Goal: Communication & Community: Participate in discussion

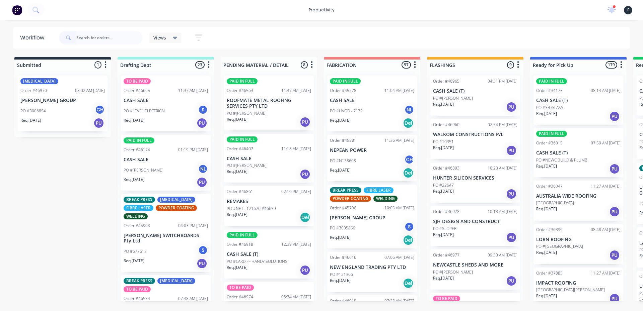
type input "5"
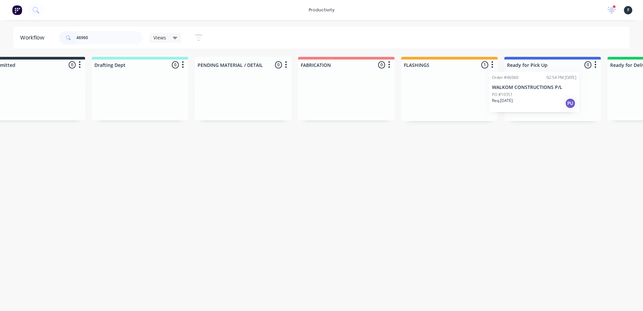
drag, startPoint x: 462, startPoint y: 100, endPoint x: 523, endPoint y: 96, distance: 61.1
click at [523, 96] on div "Submitted 0 Sort By Created date Required date Order number Customer name Most …" at bounding box center [527, 89] width 1117 height 64
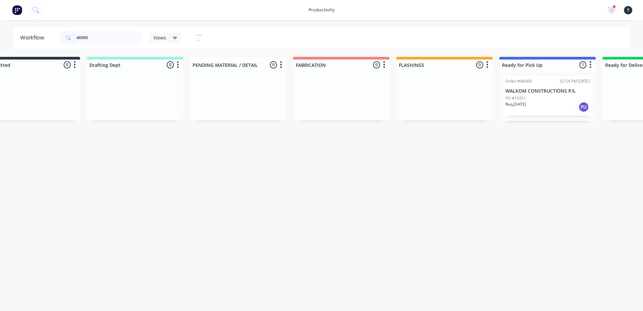
type input "46960"
click at [541, 98] on div "PO #10351" at bounding box center [547, 98] width 84 height 6
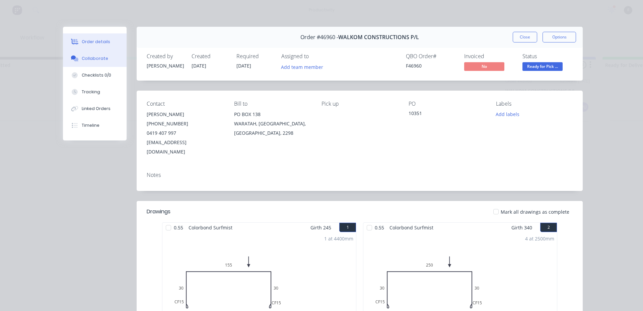
click at [97, 62] on button "Collaborate" at bounding box center [95, 58] width 64 height 17
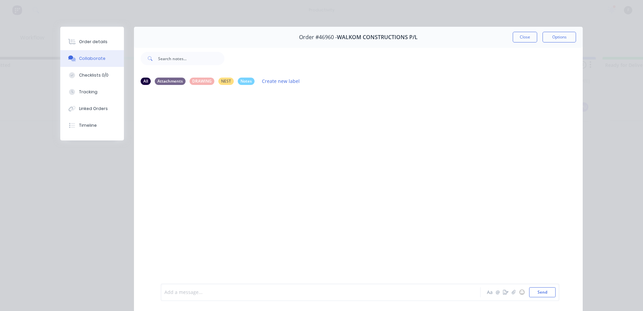
click at [226, 293] on div at bounding box center [311, 292] width 293 height 7
click at [533, 38] on button "Close" at bounding box center [525, 37] width 24 height 11
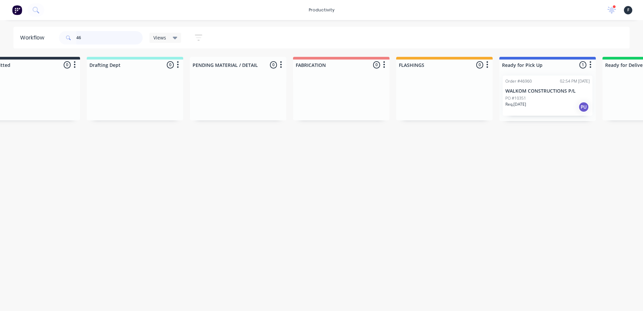
type input "4"
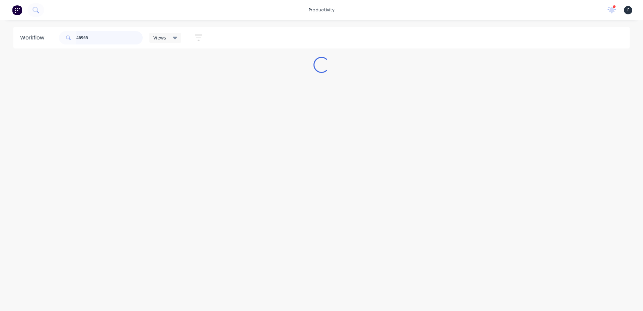
scroll to position [0, 0]
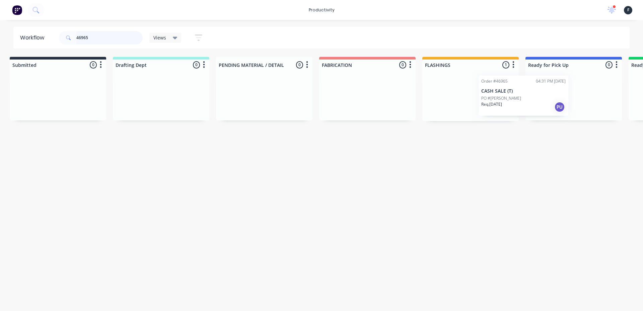
drag, startPoint x: 489, startPoint y: 97, endPoint x: 560, endPoint y: 97, distance: 70.3
click at [560, 97] on div "Submitted 0 Sort By Created date Required date Order number Customer name Most …" at bounding box center [548, 89] width 1117 height 64
type input "46965"
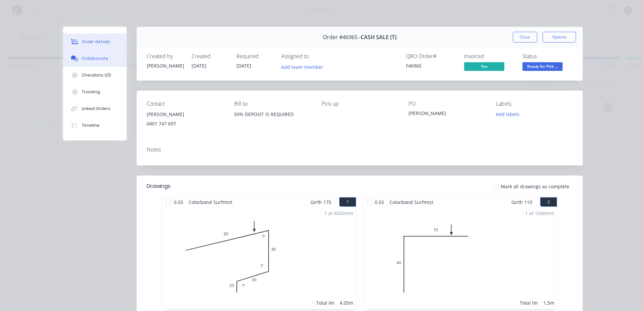
click at [76, 58] on div at bounding box center [75, 59] width 10 height 6
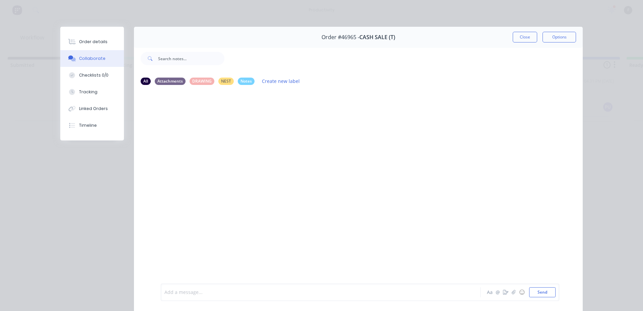
click at [240, 291] on div at bounding box center [311, 292] width 293 height 7
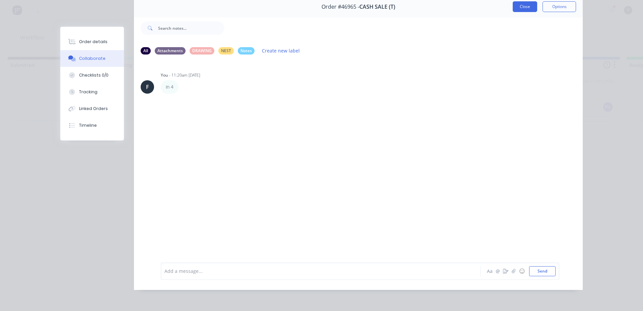
click at [520, 6] on button "Close" at bounding box center [525, 6] width 24 height 11
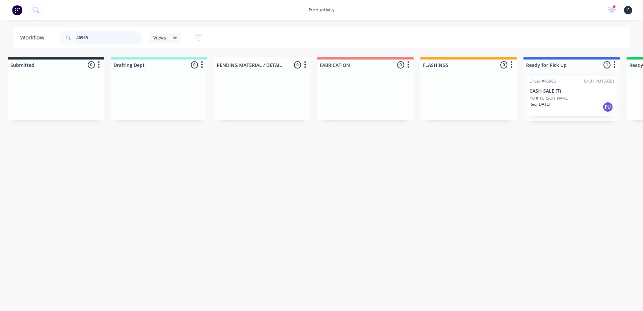
click at [120, 37] on input "46965" at bounding box center [109, 37] width 66 height 13
type input "4"
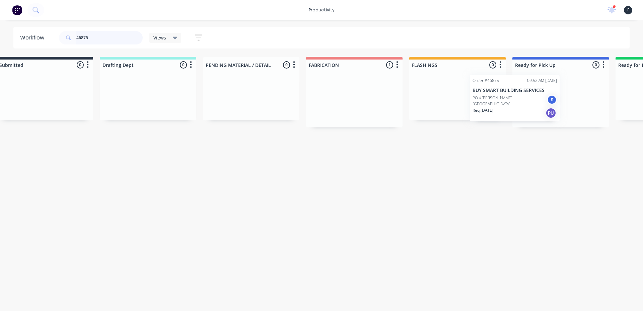
drag, startPoint x: 385, startPoint y: 98, endPoint x: 524, endPoint y: 98, distance: 138.7
click at [524, 98] on div "Submitted 0 Sort By Created date Required date Order number Customer name Most …" at bounding box center [535, 92] width 1117 height 71
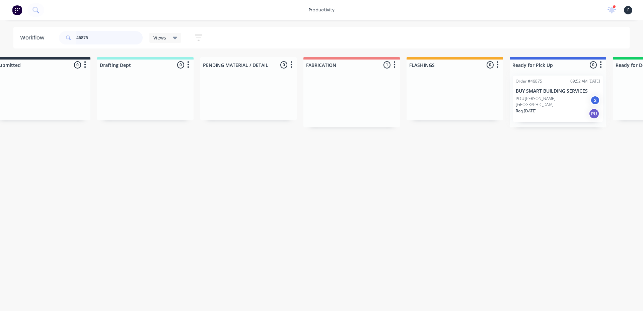
type input "46875"
click at [526, 97] on div "Order #46875 09:52 AM 11/08/25 BUY SMART BUILDING SERVICES PO #ROSS ST BELMONT …" at bounding box center [558, 98] width 96 height 57
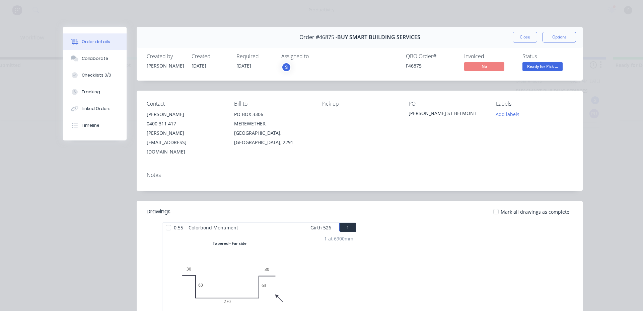
click at [166, 221] on div at bounding box center [168, 227] width 13 height 13
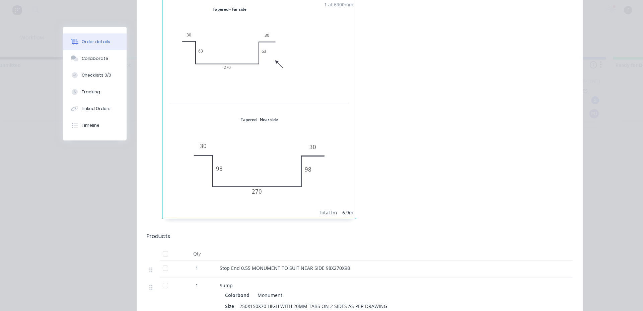
scroll to position [346, 0]
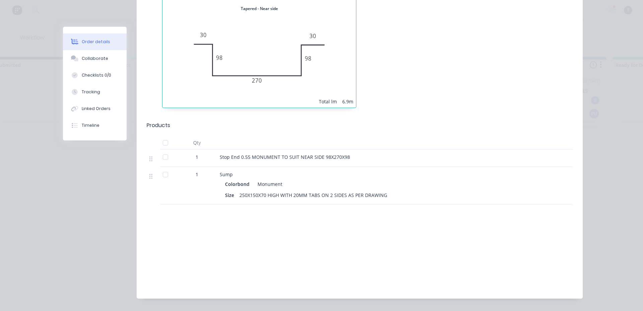
click at [159, 151] on div at bounding box center [165, 157] width 13 height 13
click at [165, 168] on div at bounding box center [165, 174] width 13 height 13
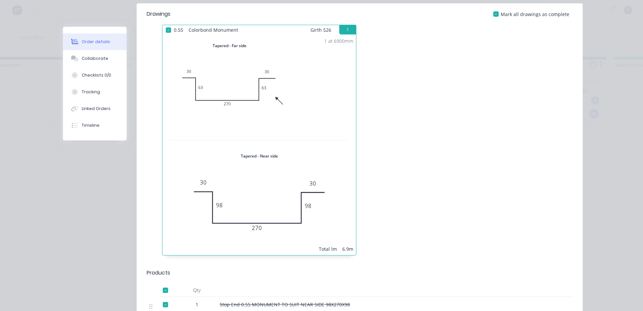
scroll to position [145, 0]
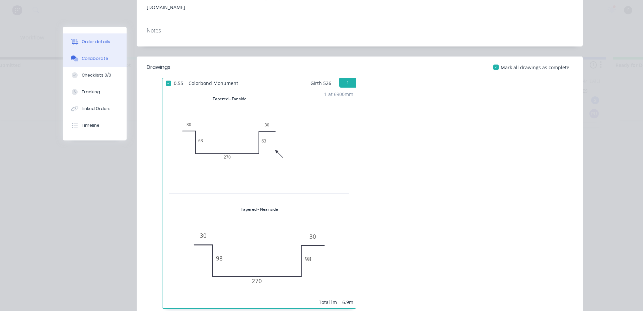
click at [67, 54] on button "Collaborate" at bounding box center [95, 58] width 64 height 17
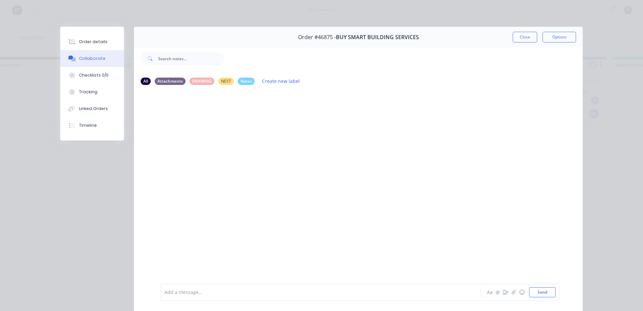
click at [226, 294] on div at bounding box center [311, 292] width 293 height 7
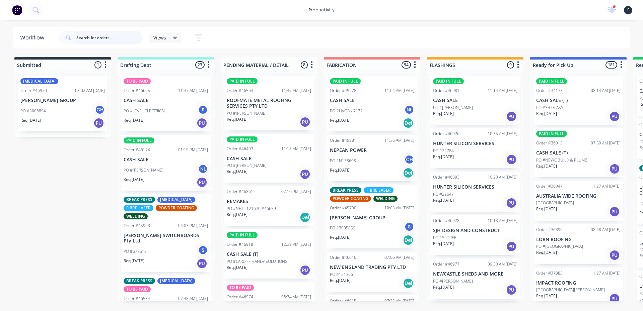
click at [88, 37] on input "text" at bounding box center [109, 37] width 66 height 13
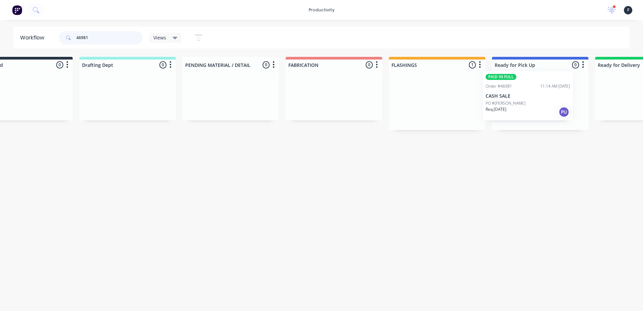
drag, startPoint x: 464, startPoint y: 106, endPoint x: 520, endPoint y: 101, distance: 56.1
click at [520, 101] on div "Submitted 0 Sort By Created date Required date Order number Customer name Most …" at bounding box center [515, 93] width 1117 height 73
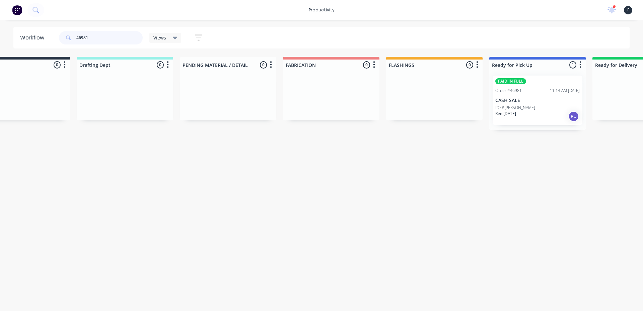
type input "46981"
click at [520, 101] on p "CASH SALE" at bounding box center [537, 101] width 84 height 6
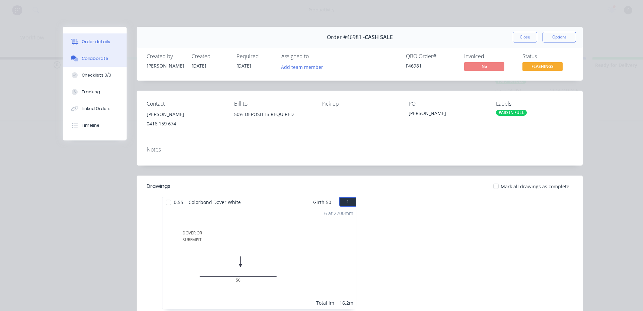
click at [83, 58] on div "Collaborate" at bounding box center [95, 59] width 26 height 6
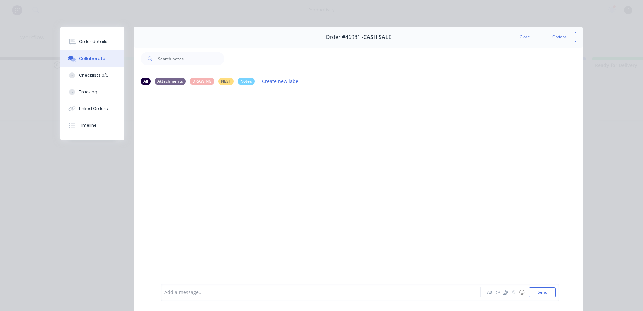
click at [193, 289] on div "Add a message..." at bounding box center [310, 293] width 293 height 10
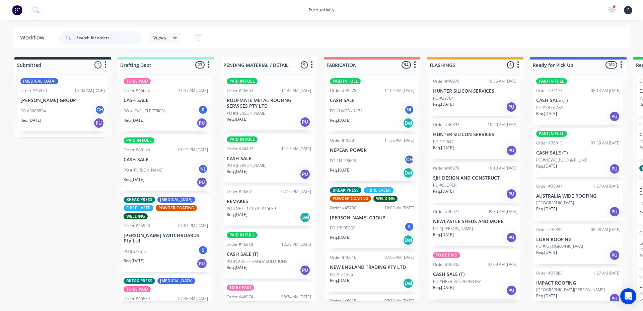
click at [97, 40] on input "text" at bounding box center [109, 37] width 66 height 13
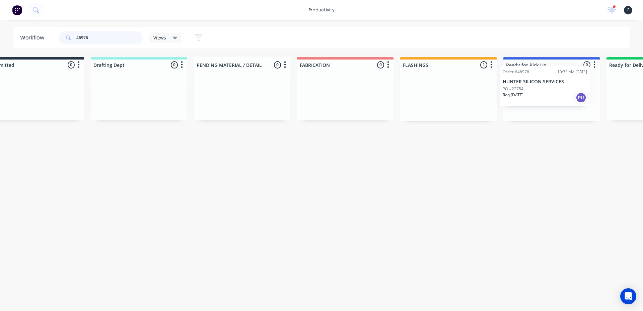
scroll to position [0, 36]
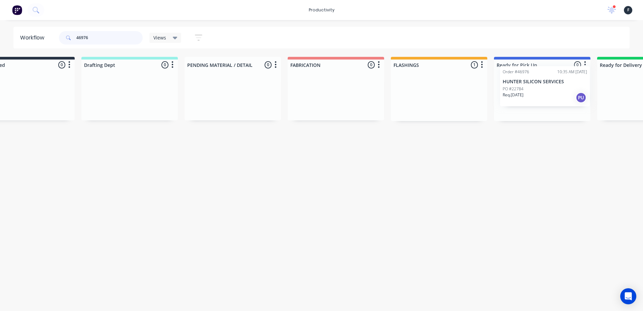
drag, startPoint x: 476, startPoint y: 101, endPoint x: 550, endPoint y: 92, distance: 74.6
click at [550, 92] on div "Submitted 0 Sort By Created date Required date Order number Customer name Most …" at bounding box center [517, 89] width 1117 height 64
type input "46976"
click at [550, 92] on div at bounding box center [542, 95] width 96 height 51
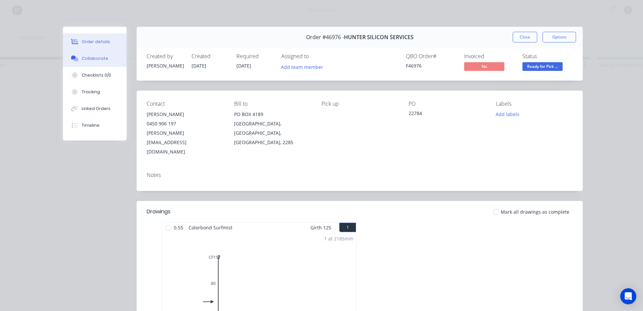
click at [101, 62] on button "Collaborate" at bounding box center [95, 58] width 64 height 17
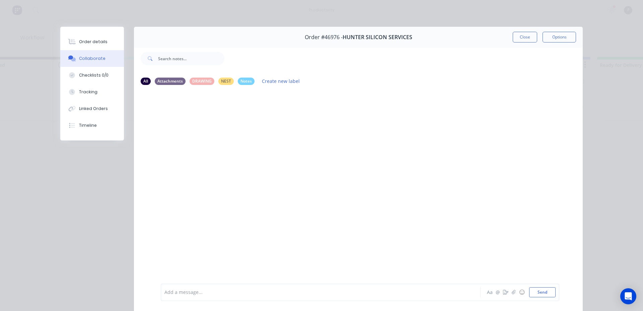
click at [194, 291] on div at bounding box center [311, 292] width 293 height 7
